Goal: Information Seeking & Learning: Learn about a topic

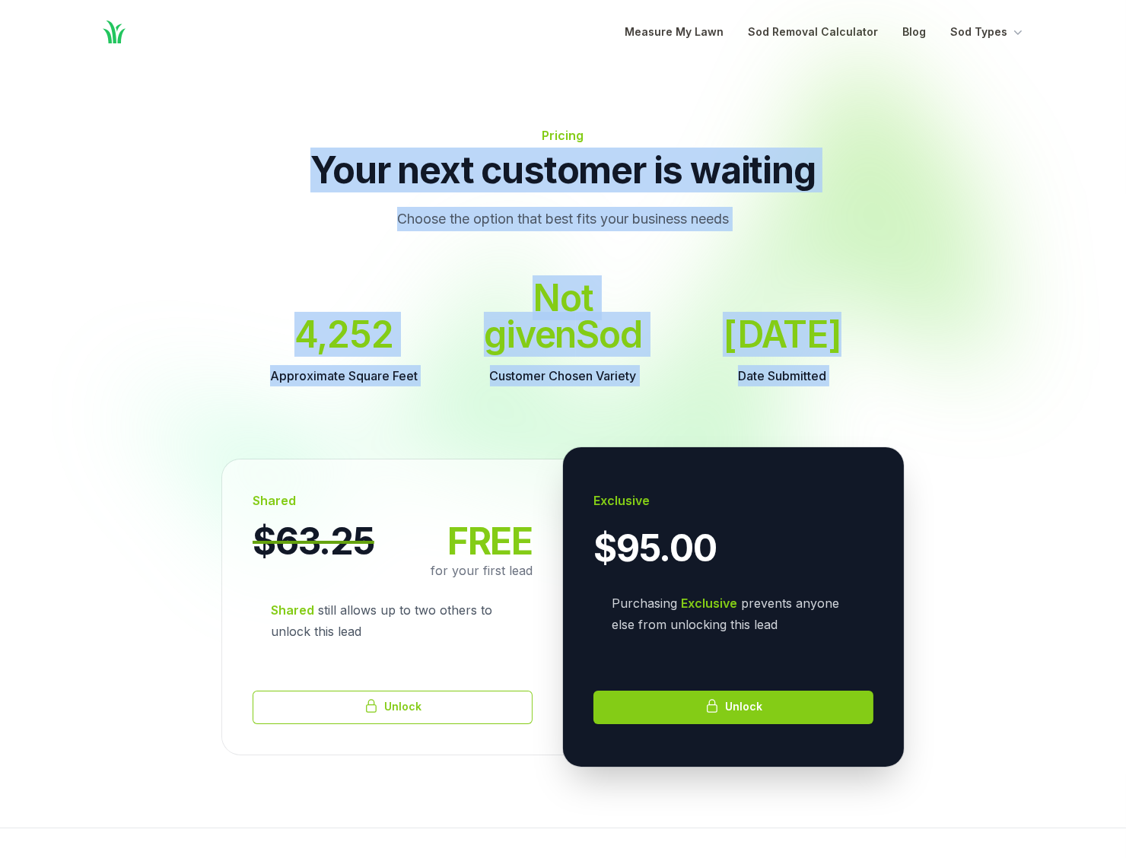
drag, startPoint x: 320, startPoint y: 164, endPoint x: 828, endPoint y: 345, distance: 539.5
click at [828, 345] on div "Pricing Your next customer is waiting Choose the option that best fits your bus…" at bounding box center [563, 446] width 1126 height 764
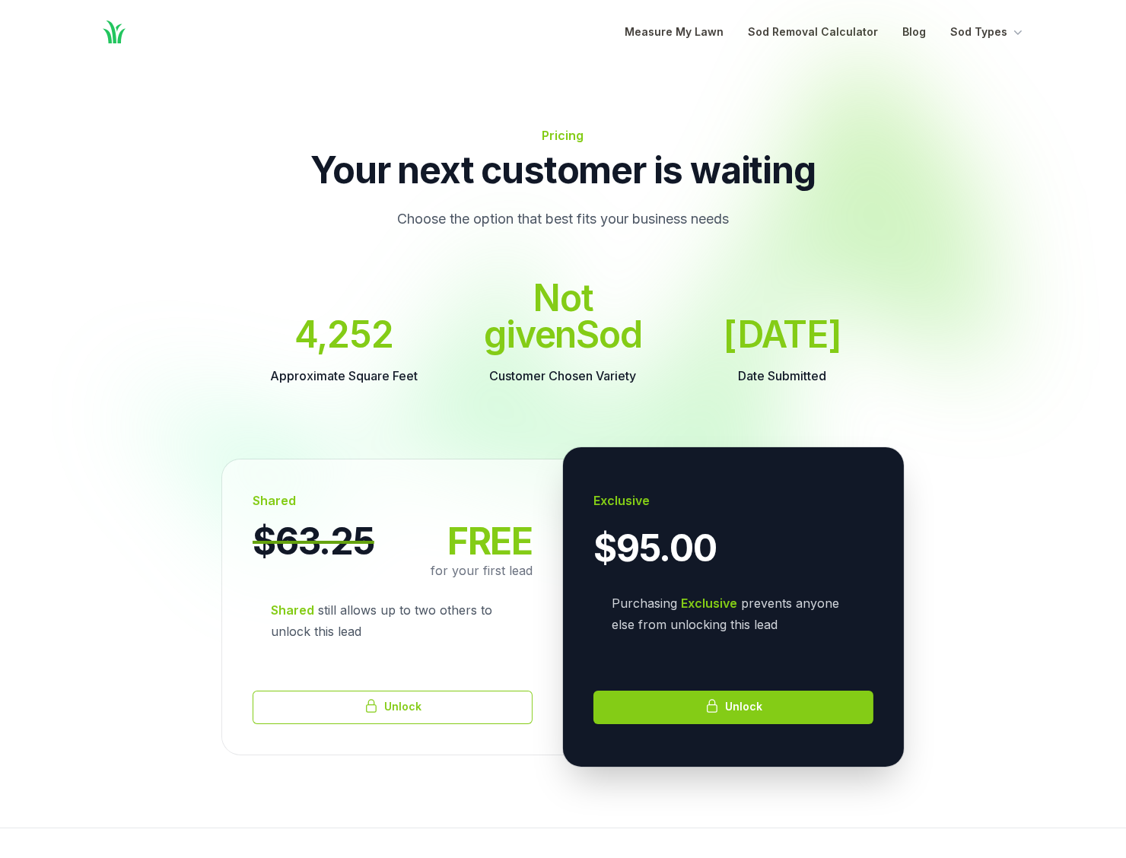
click at [852, 333] on dl "Approximate Square Feet 4,252 Customer Chosen Variety Not given Sod Date Submit…" at bounding box center [562, 333] width 633 height 107
drag, startPoint x: 320, startPoint y: 162, endPoint x: 847, endPoint y: 342, distance: 557.2
click at [847, 342] on div "Pricing Your next customer is waiting Choose the option that best fits your bus…" at bounding box center [563, 446] width 1126 height 764
click at [847, 342] on dl "Approximate Square Feet 4,252 Customer Chosen Variety Not given Sod Date Submit…" at bounding box center [562, 333] width 633 height 107
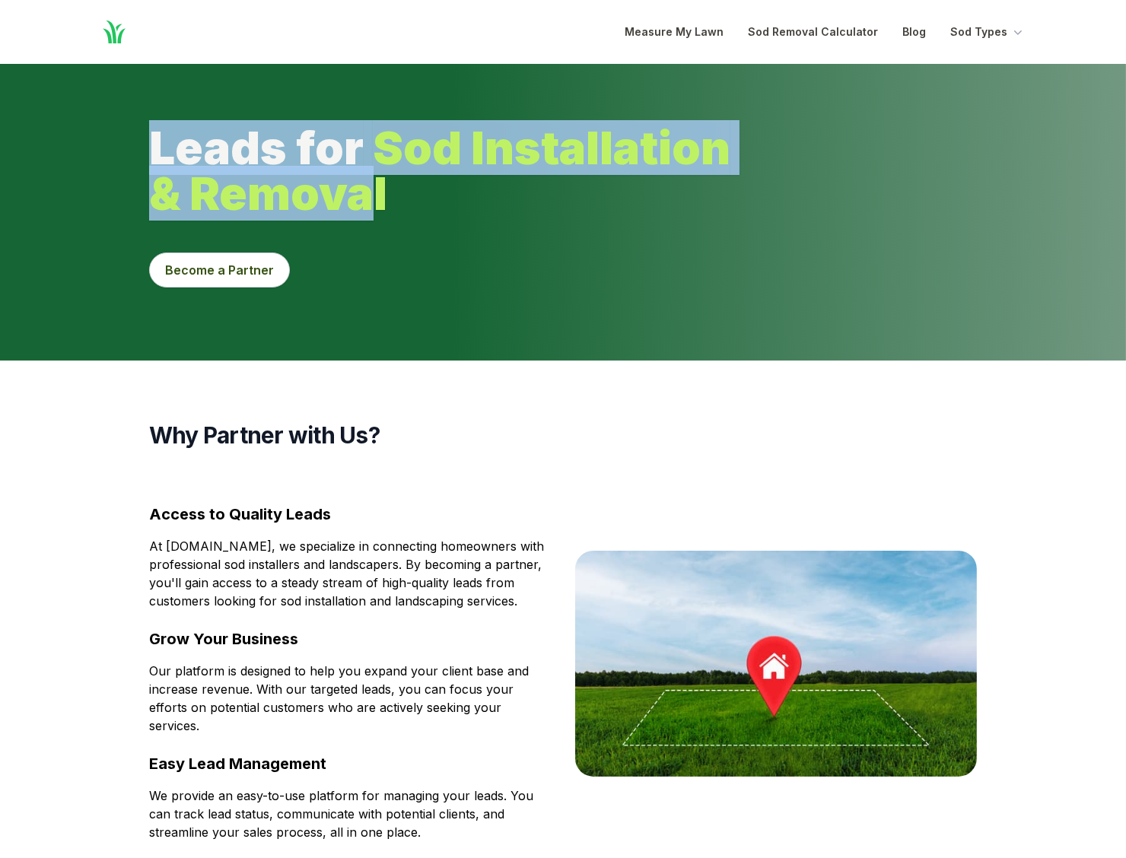
drag, startPoint x: 153, startPoint y: 140, endPoint x: 379, endPoint y: 191, distance: 231.6
click at [379, 191] on h1 "Leads for Sod Installation & Removal" at bounding box center [490, 170] width 682 height 91
click at [379, 191] on strong "Sod Installation & Removal" at bounding box center [439, 170] width 581 height 100
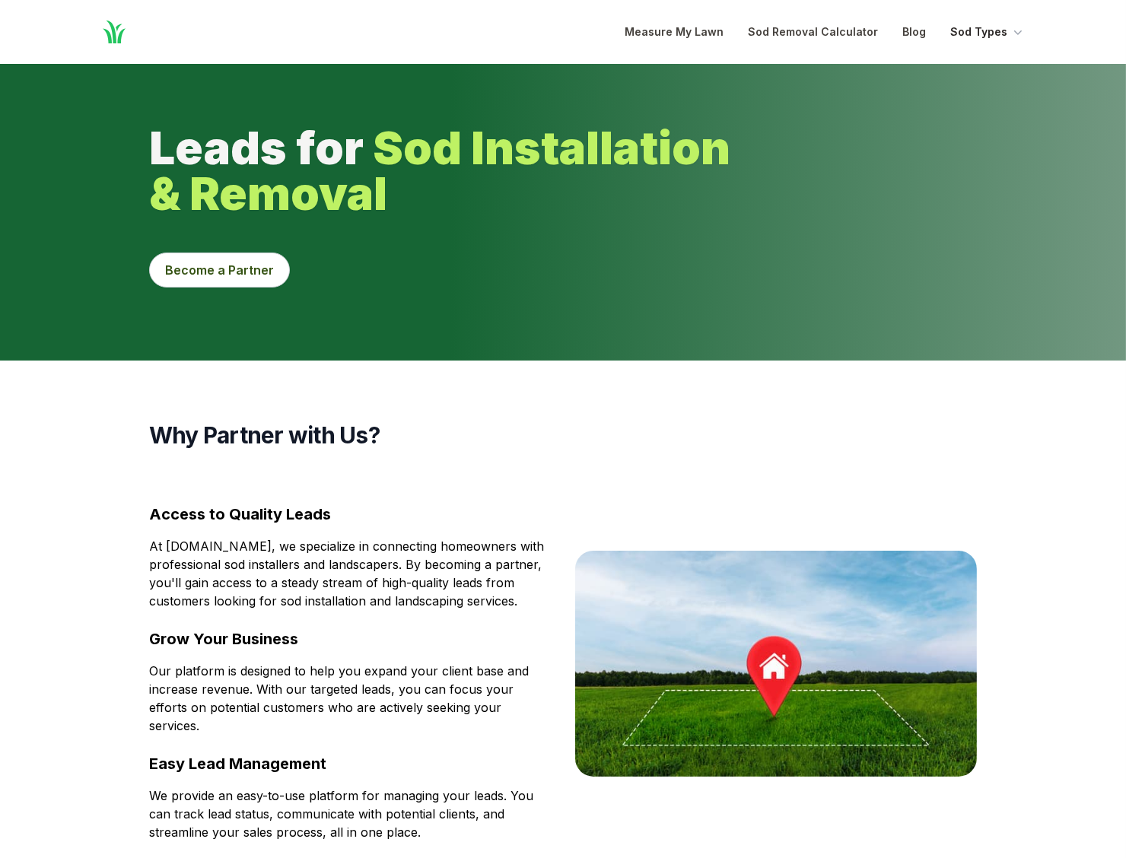
click at [995, 29] on button "Sod Types" at bounding box center [987, 32] width 75 height 18
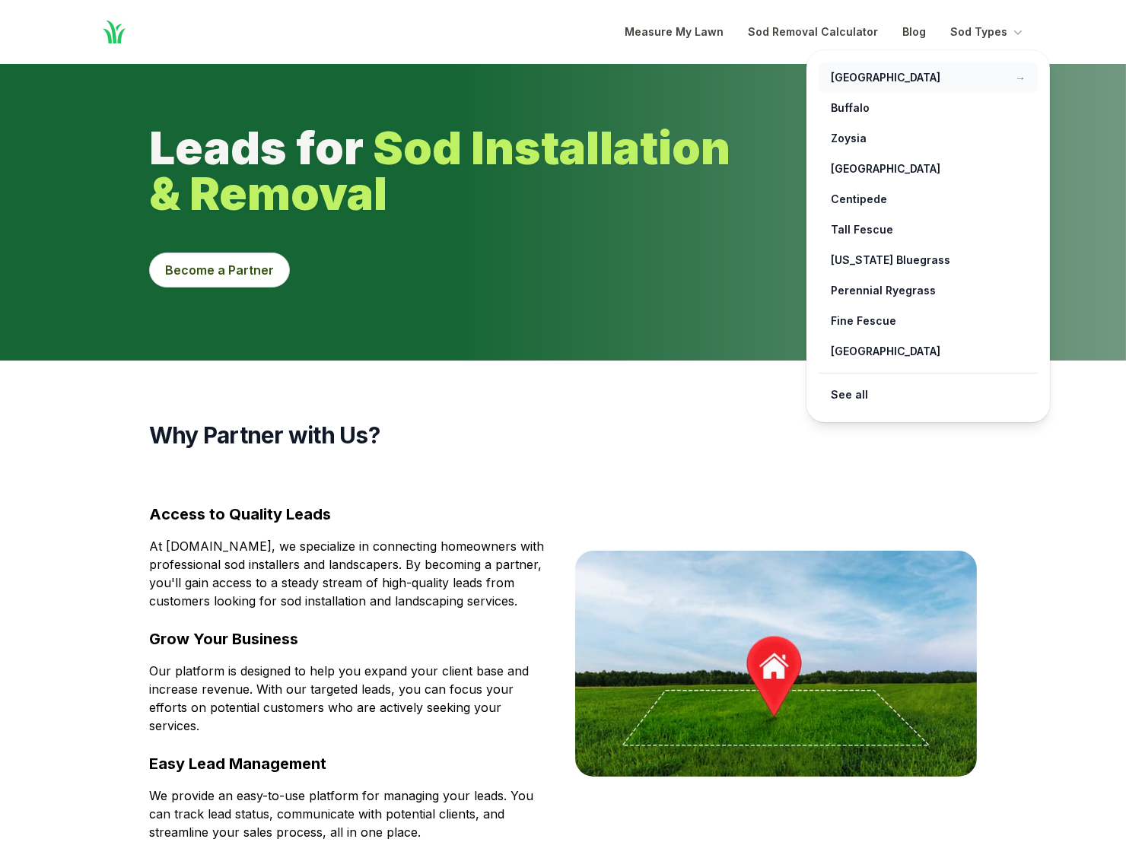
click at [872, 79] on link "[GEOGRAPHIC_DATA] →" at bounding box center [928, 77] width 219 height 30
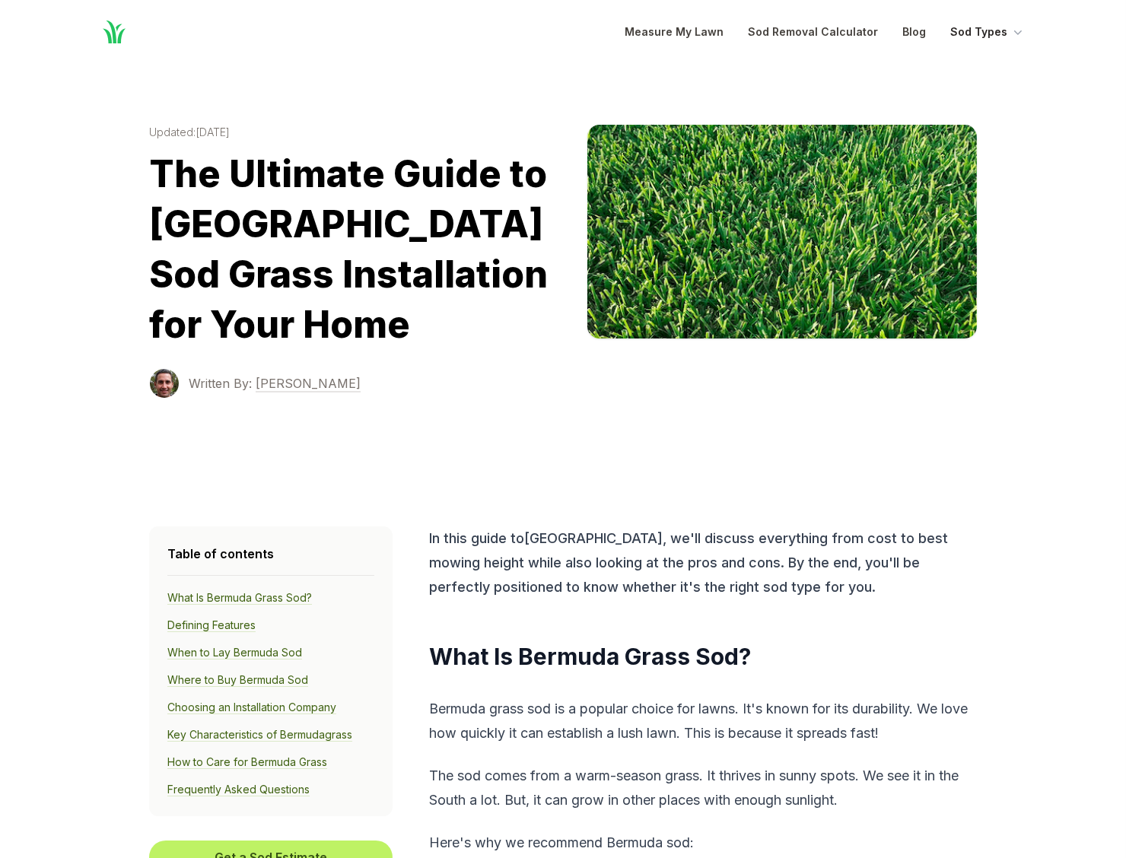
click at [990, 31] on button "Sod Types" at bounding box center [987, 32] width 75 height 18
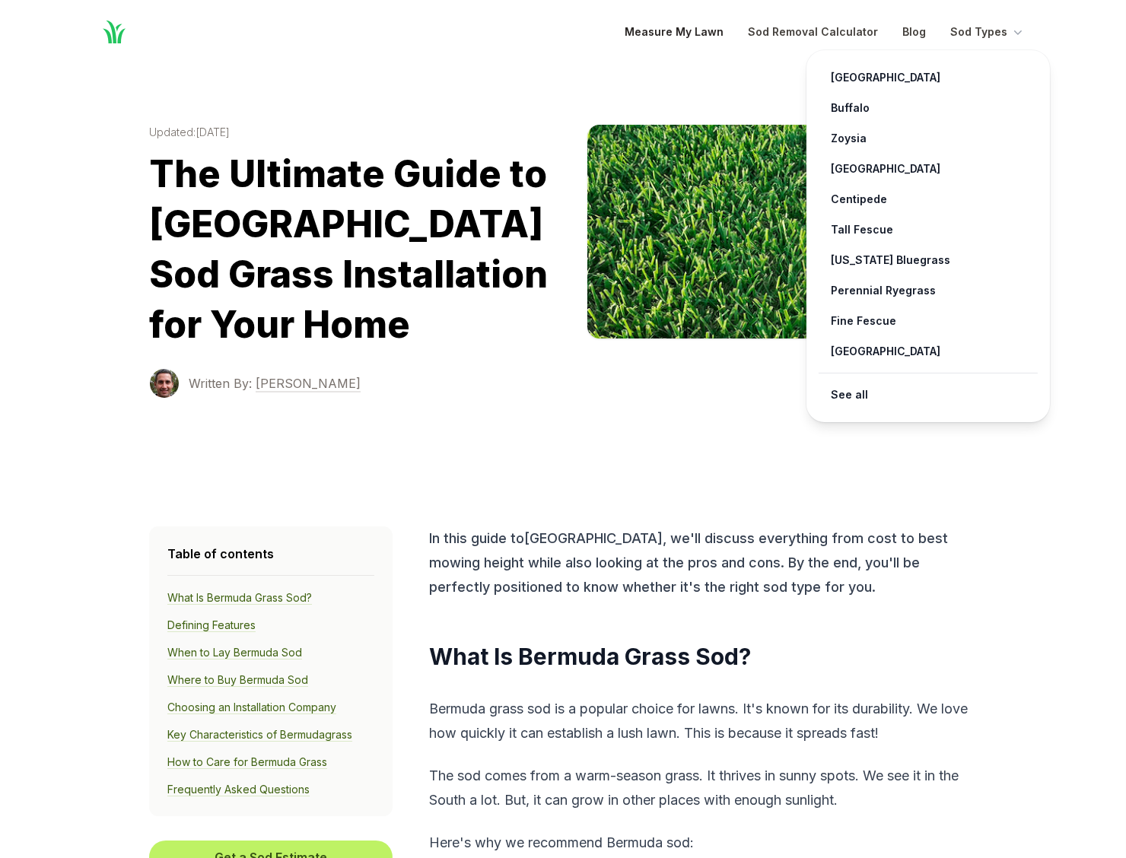
click at [714, 31] on link "Measure My Lawn" at bounding box center [674, 32] width 99 height 18
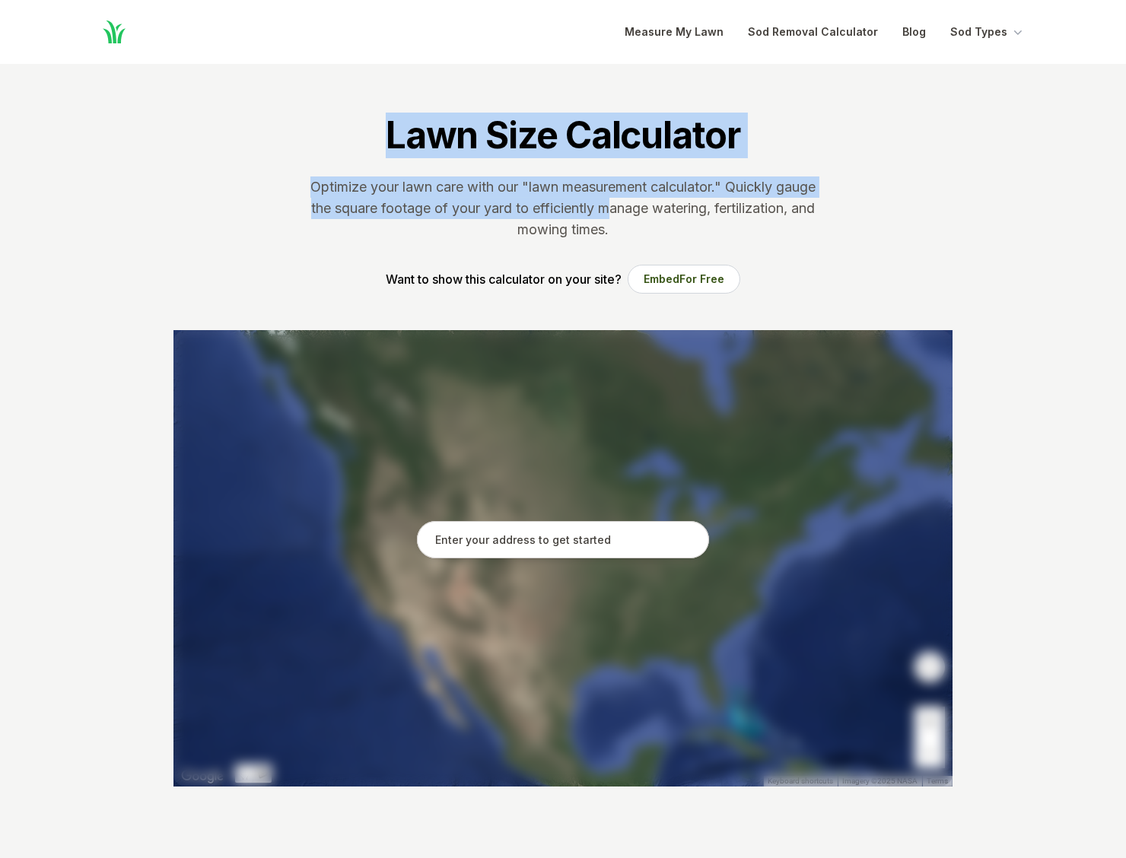
drag, startPoint x: 386, startPoint y: 129, endPoint x: 682, endPoint y: 217, distance: 308.6
click at [682, 217] on section "Lawn Size Calculator Optimize your lawn care with our "lawn measurement calcula…" at bounding box center [563, 197] width 828 height 266
click at [682, 217] on p "Optimize your lawn care with our "lawn measurement calculator." Quickly gauge t…" at bounding box center [562, 208] width 511 height 64
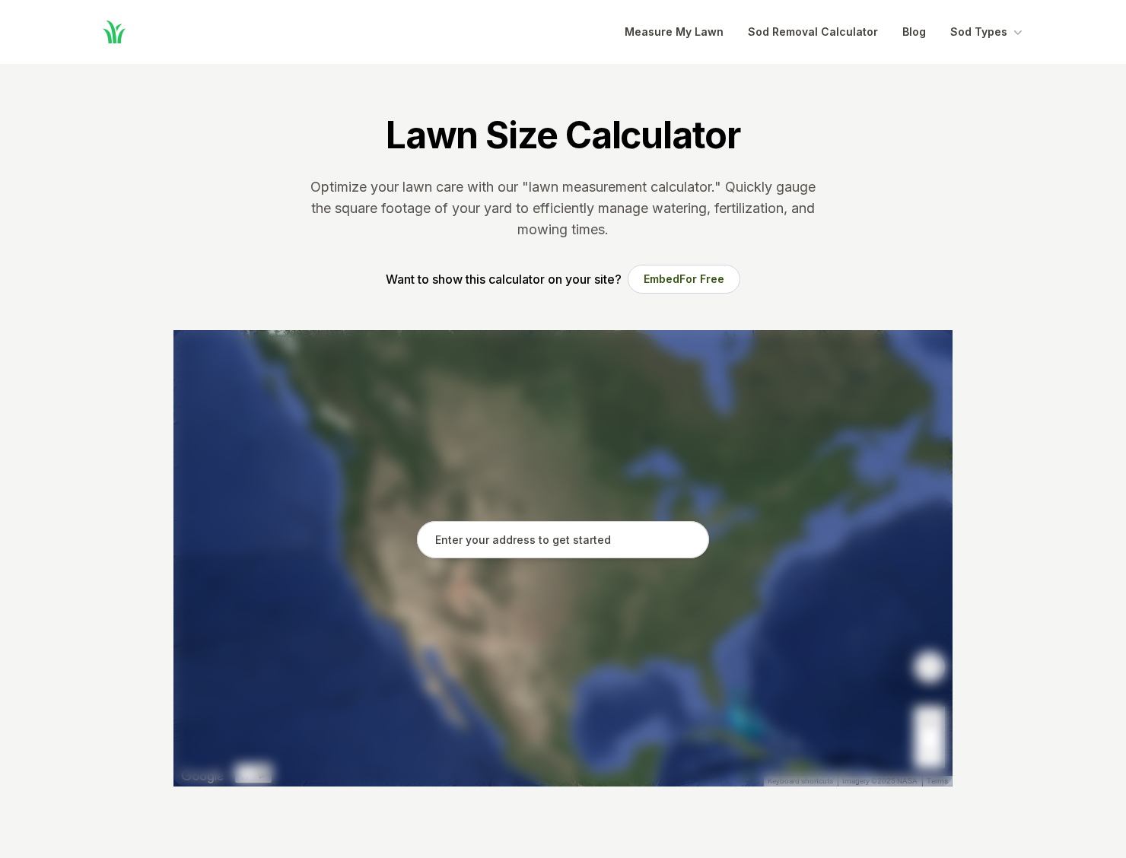
click at [113, 33] on icon "Global" at bounding box center [114, 32] width 23 height 23
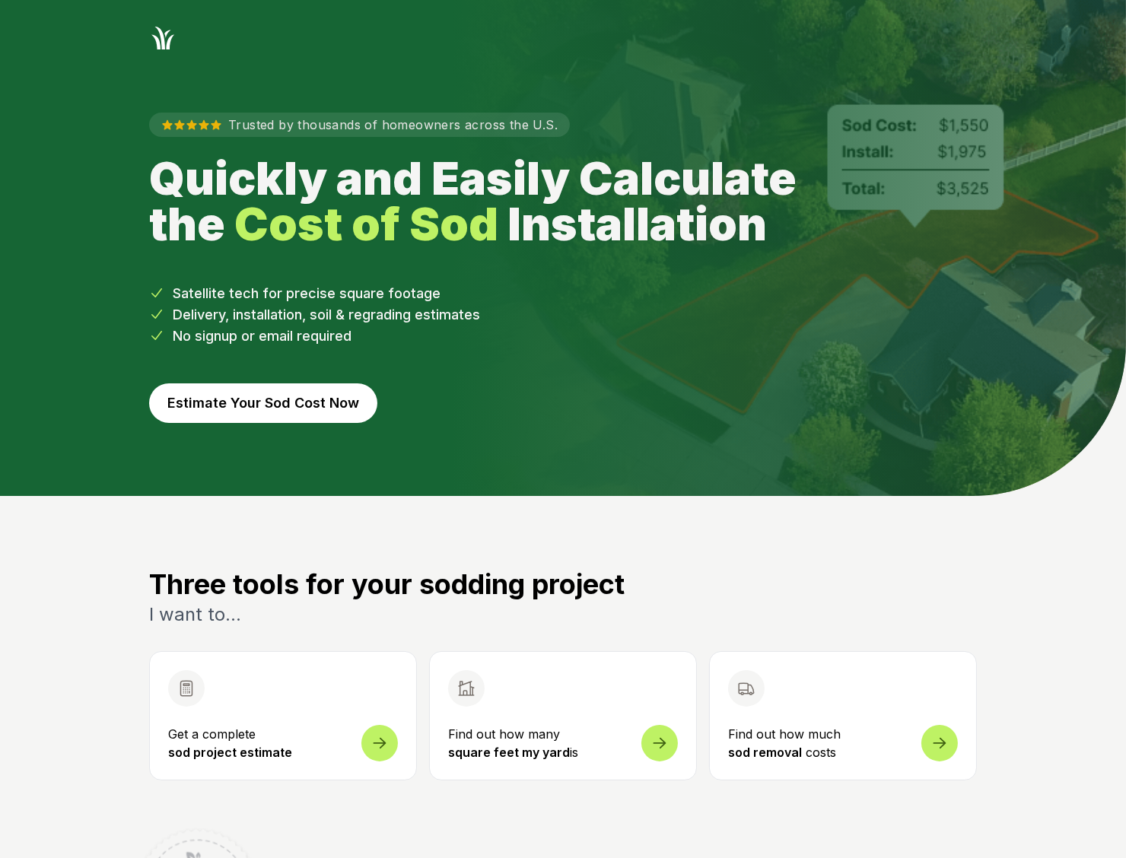
click at [262, 408] on button "Estimate Your Sod Cost Now" at bounding box center [263, 403] width 228 height 40
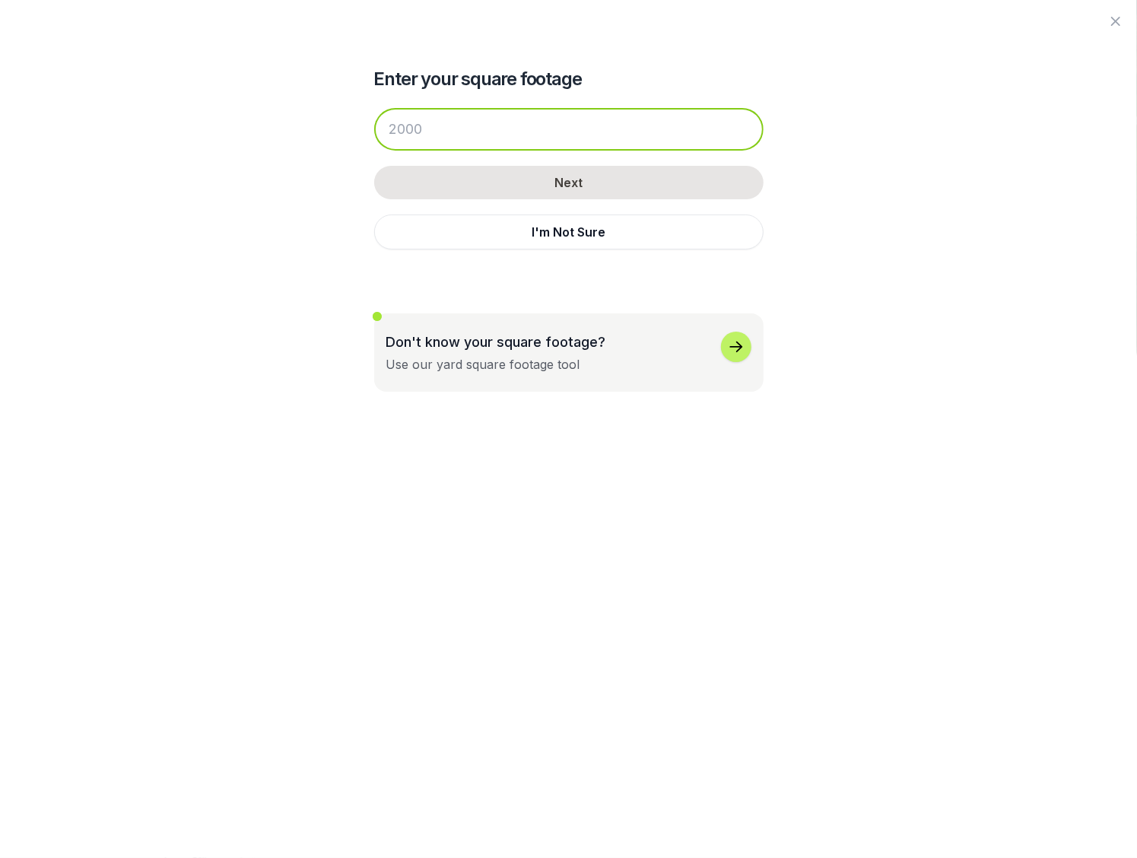
click at [476, 142] on input "number" at bounding box center [569, 129] width 390 height 43
click at [558, 231] on button "I'm Not Sure" at bounding box center [569, 232] width 390 height 35
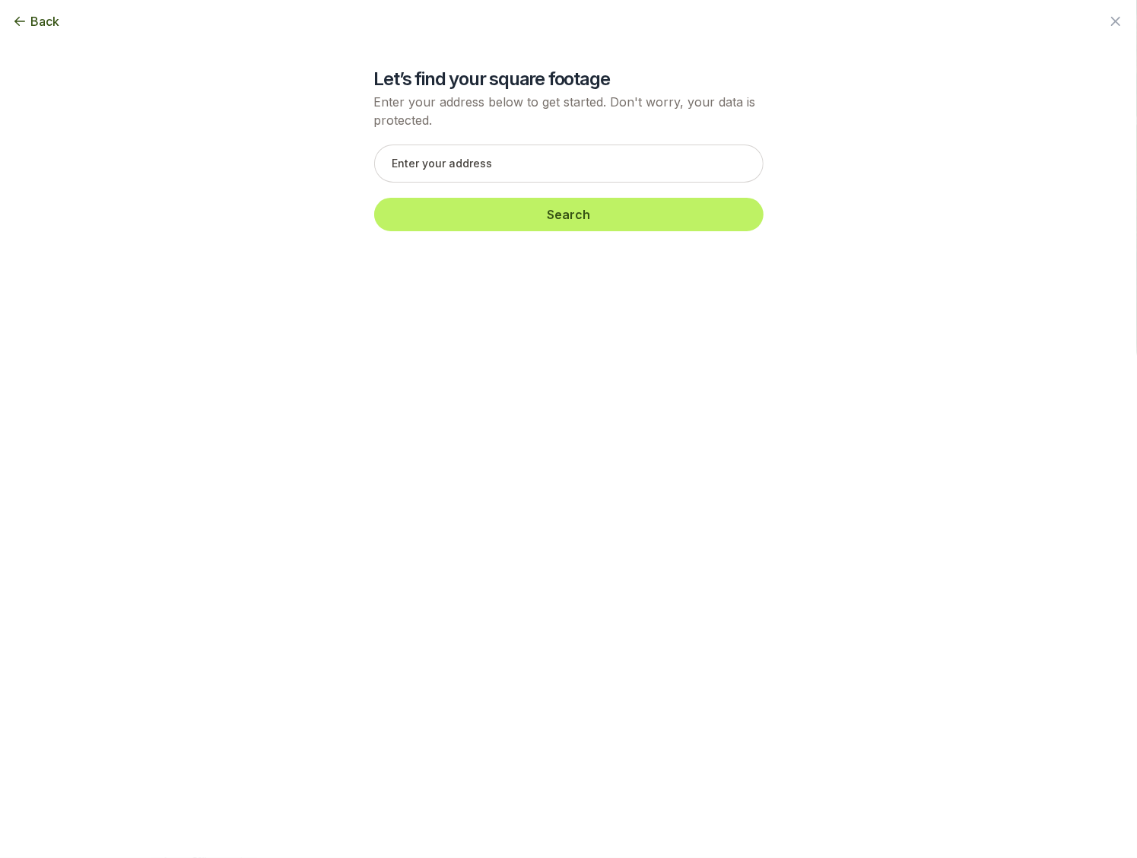
click at [37, 17] on span "Back" at bounding box center [44, 21] width 29 height 18
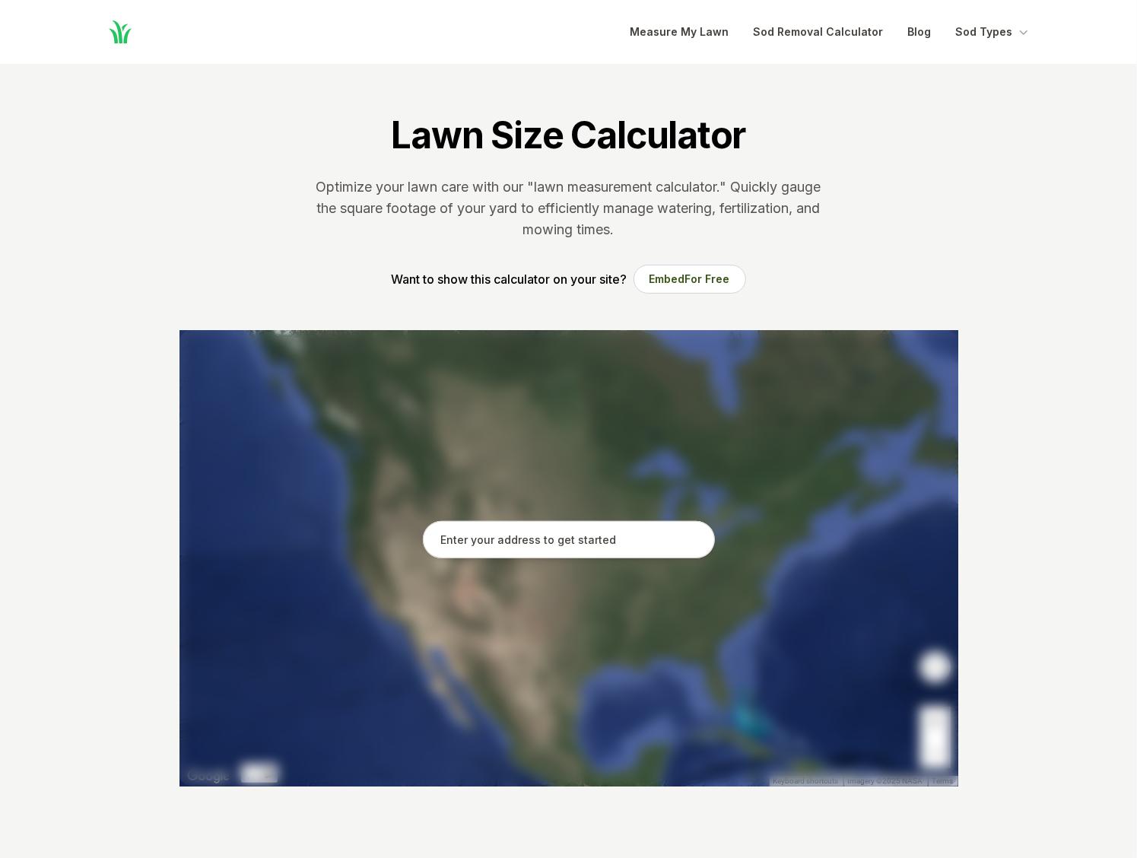
click at [127, 28] on icon "Global" at bounding box center [120, 31] width 27 height 27
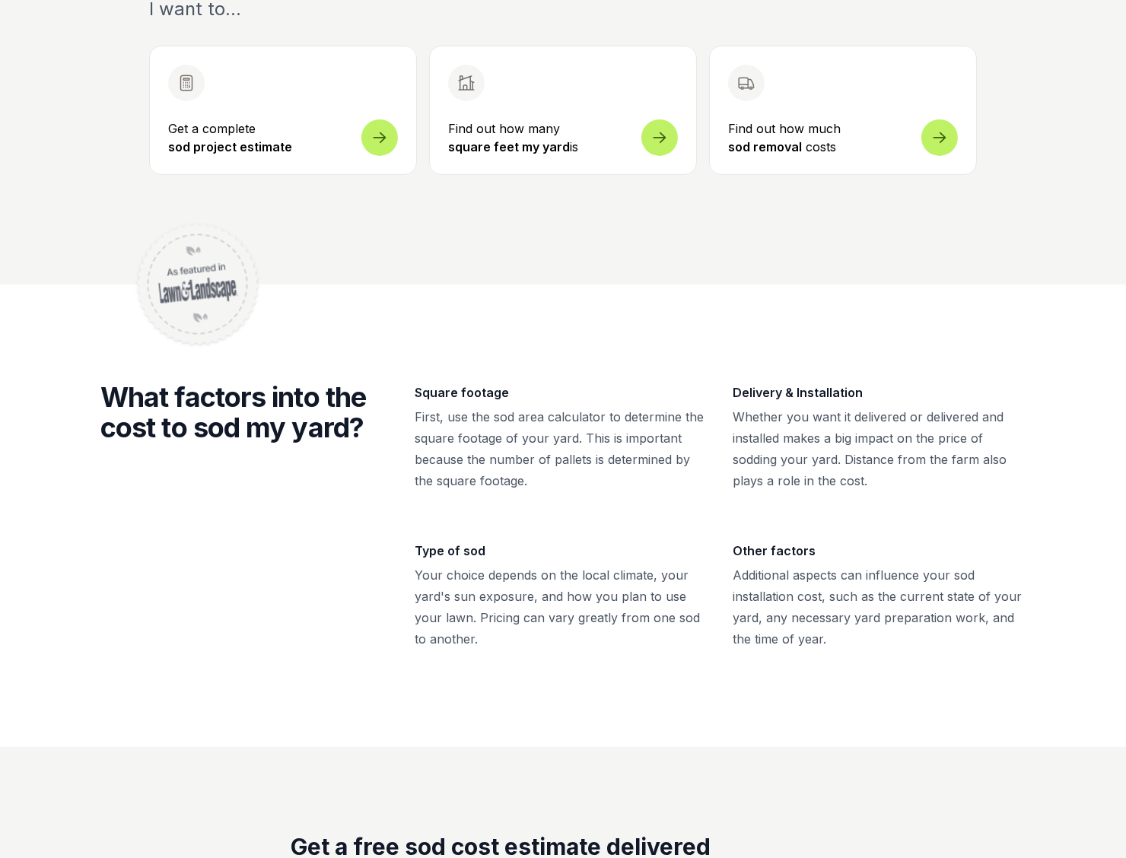
scroll to position [609, 0]
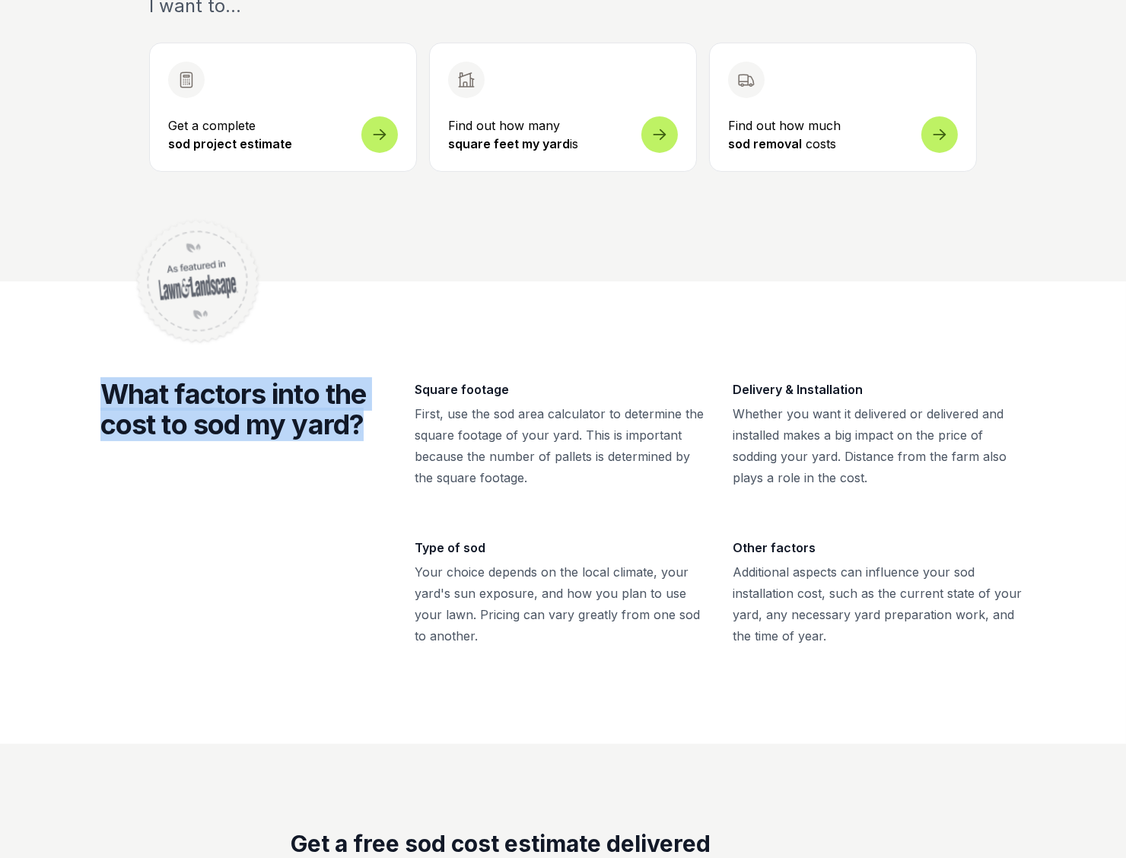
drag, startPoint x: 105, startPoint y: 389, endPoint x: 361, endPoint y: 424, distance: 258.0
click at [361, 424] on h2 "What factors into the cost to sod my yard?" at bounding box center [248, 513] width 296 height 268
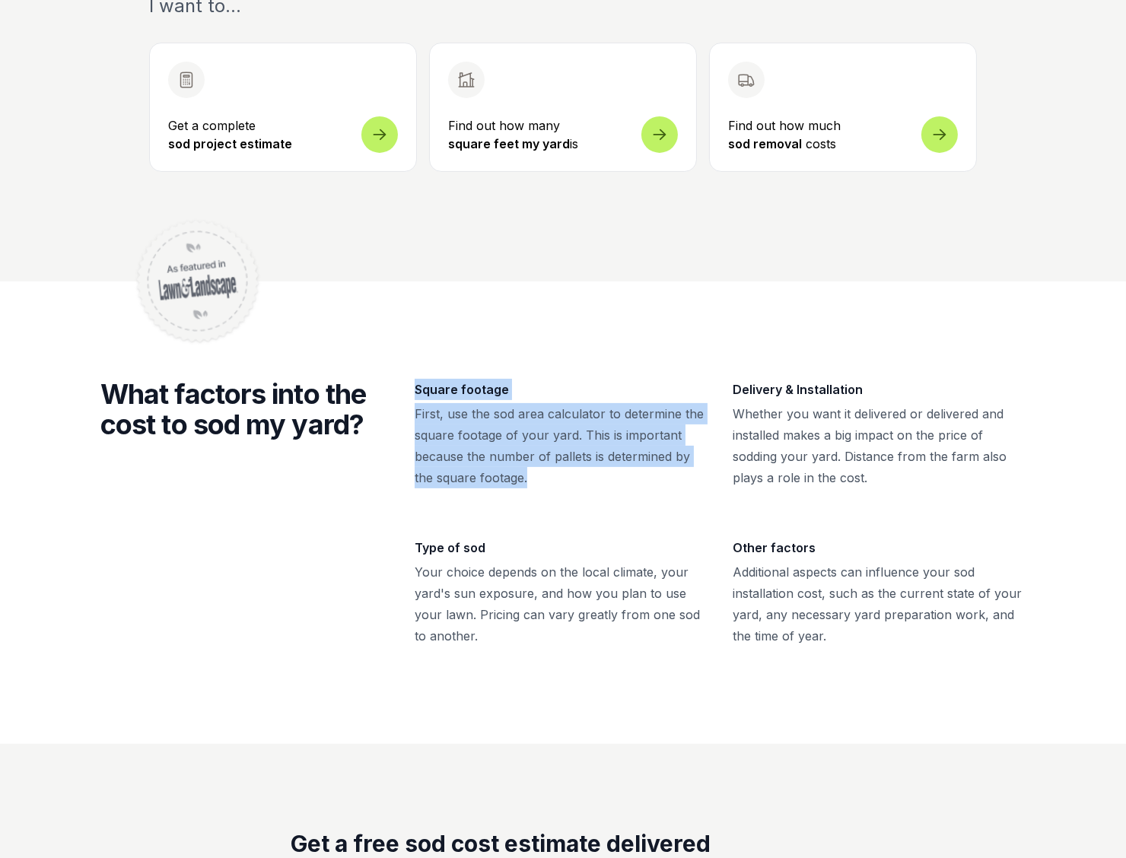
drag, startPoint x: 415, startPoint y: 391, endPoint x: 554, endPoint y: 469, distance: 159.8
click at [554, 469] on div "Square footage First, use the sod area calculator to determine the square foota…" at bounding box center [561, 434] width 293 height 110
click at [554, 469] on p "First, use the sod area calculator to determine the square footage of your yard…" at bounding box center [561, 445] width 293 height 85
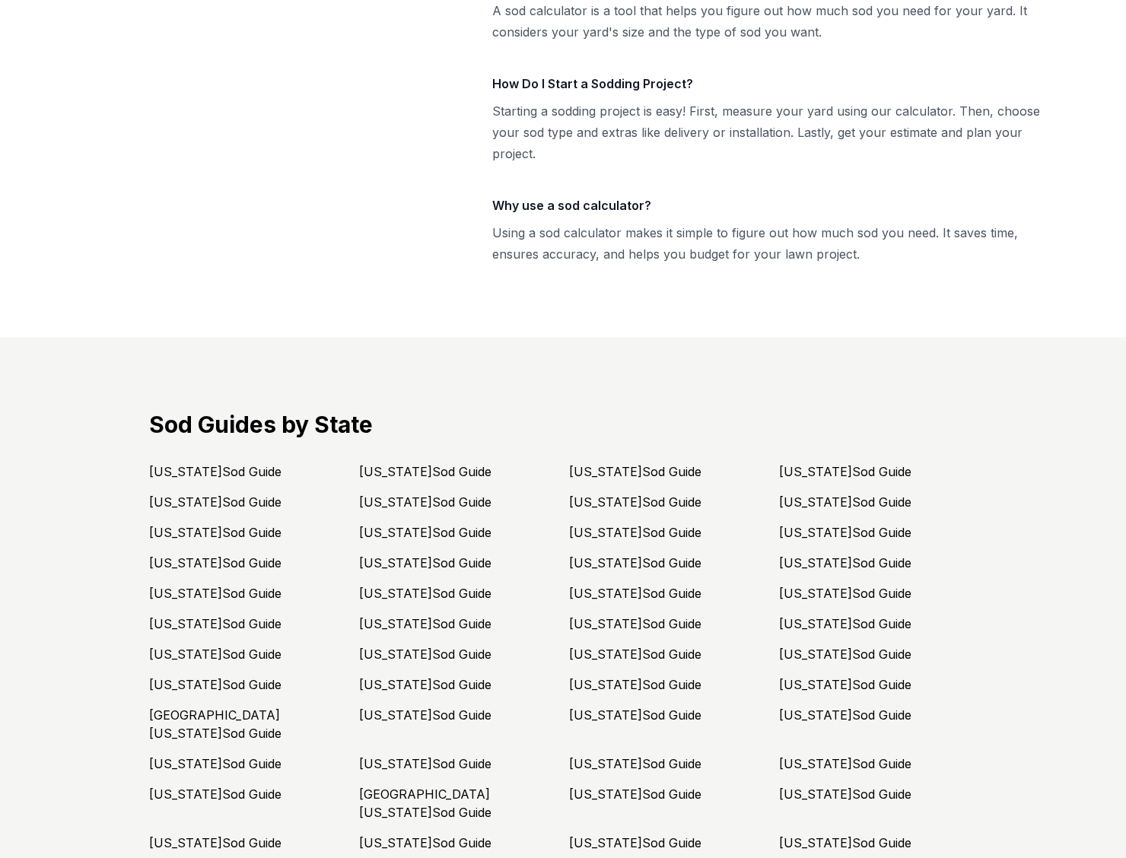
scroll to position [3652, 0]
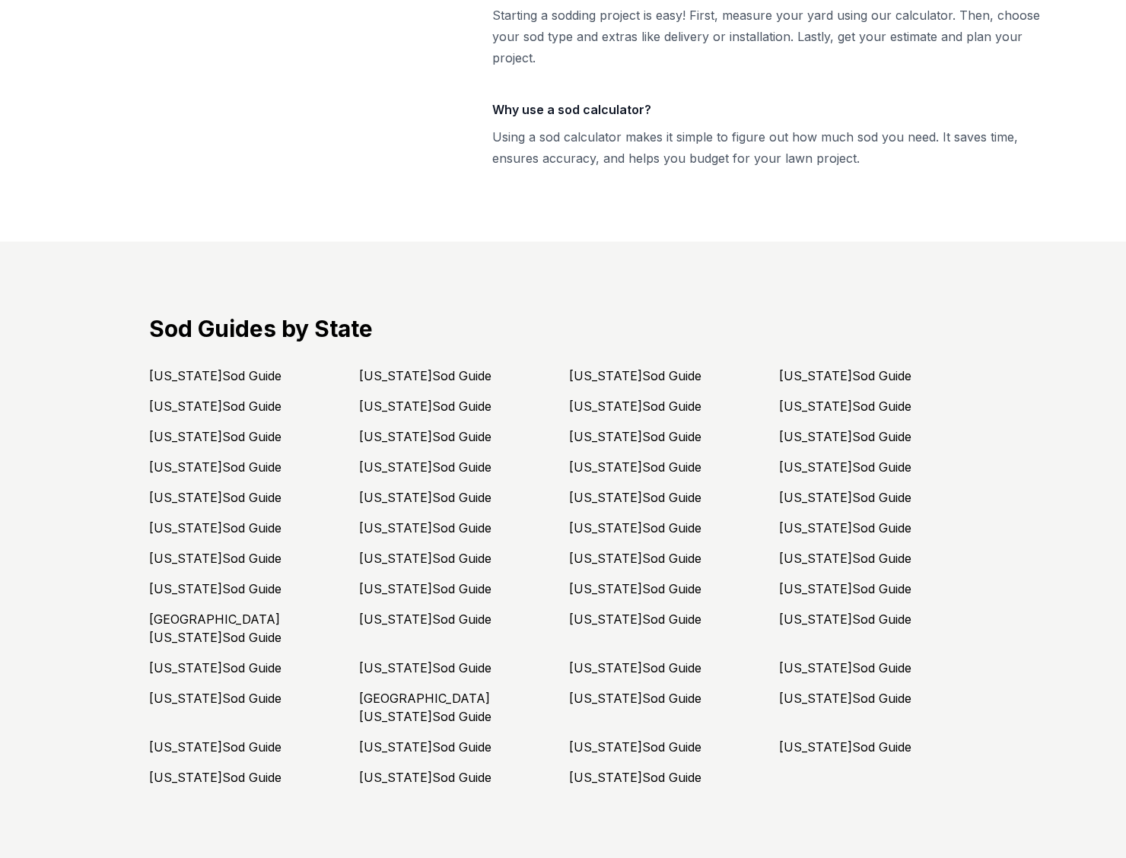
drag, startPoint x: 153, startPoint y: 301, endPoint x: 345, endPoint y: 321, distance: 193.5
click at [345, 321] on div "Sod Guides by State [US_STATE] Sod Guide [US_STATE] Sod Guide [US_STATE] Sod Gu…" at bounding box center [563, 551] width 876 height 472
click at [345, 315] on h2 "Sod Guides by State" at bounding box center [563, 328] width 828 height 27
click at [801, 399] on link "[US_STATE] Sod Guide" at bounding box center [845, 406] width 132 height 15
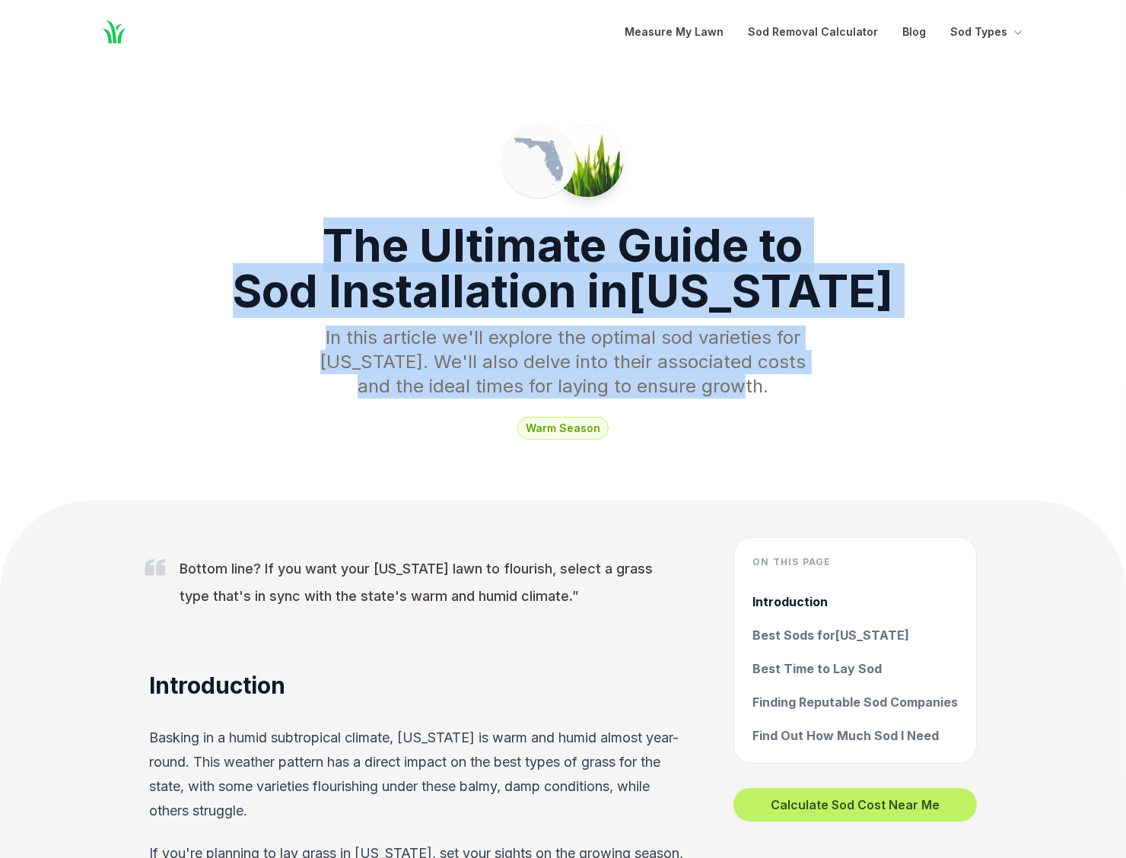
drag, startPoint x: 327, startPoint y: 232, endPoint x: 711, endPoint y: 379, distance: 411.3
click at [711, 379] on header "The Ultimate Guide to Sod Installation in [US_STATE] In this article we'll expl…" at bounding box center [563, 282] width 1126 height 437
click at [711, 379] on p "In this article we'll explore the optimal sod varieties for [US_STATE] . We'll …" at bounding box center [562, 362] width 511 height 73
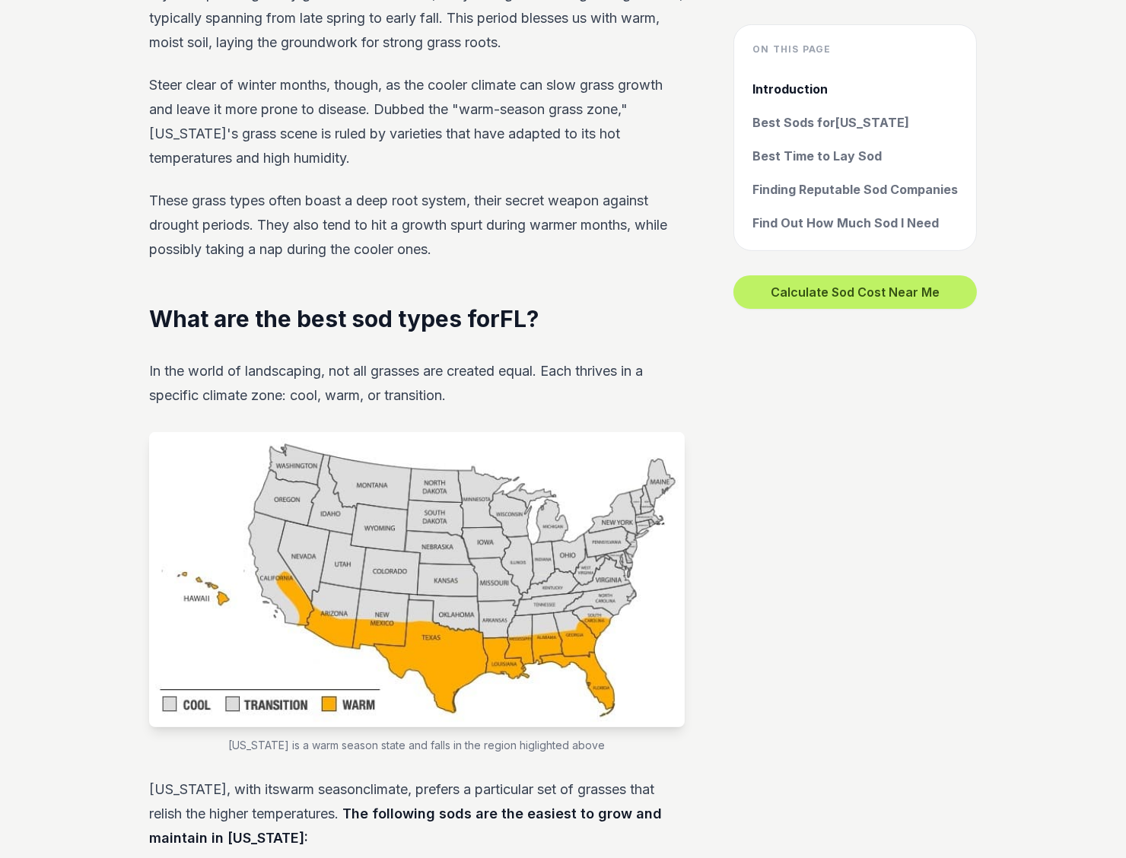
scroll to position [913, 0]
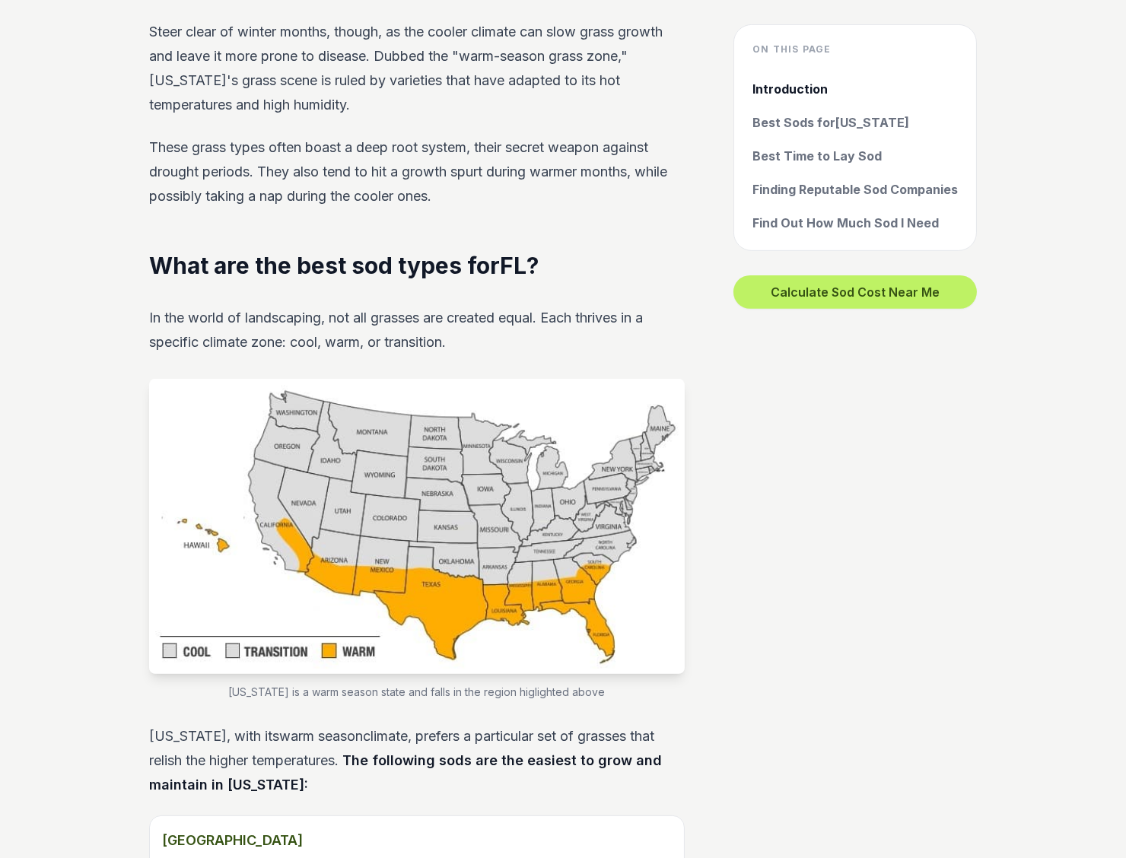
drag, startPoint x: 459, startPoint y: 349, endPoint x: 472, endPoint y: 335, distance: 18.3
